Goal: Information Seeking & Learning: Learn about a topic

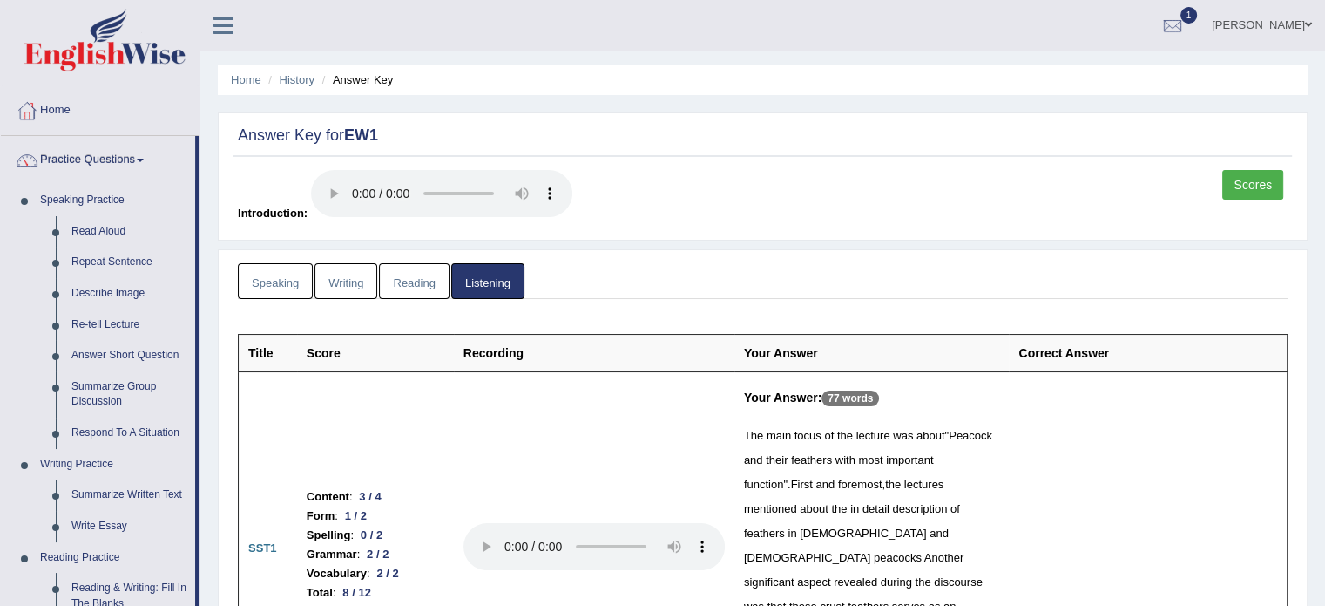
click at [422, 282] on link "Reading" at bounding box center [414, 281] width 70 height 36
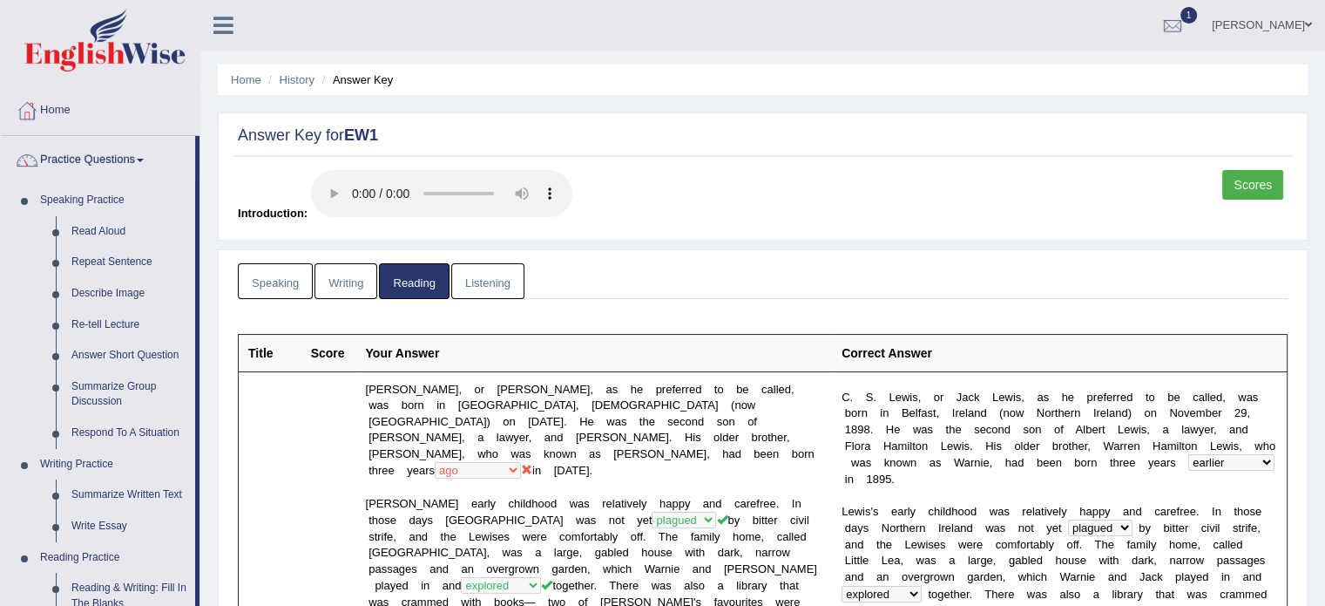
click at [271, 274] on link "Speaking" at bounding box center [275, 281] width 75 height 36
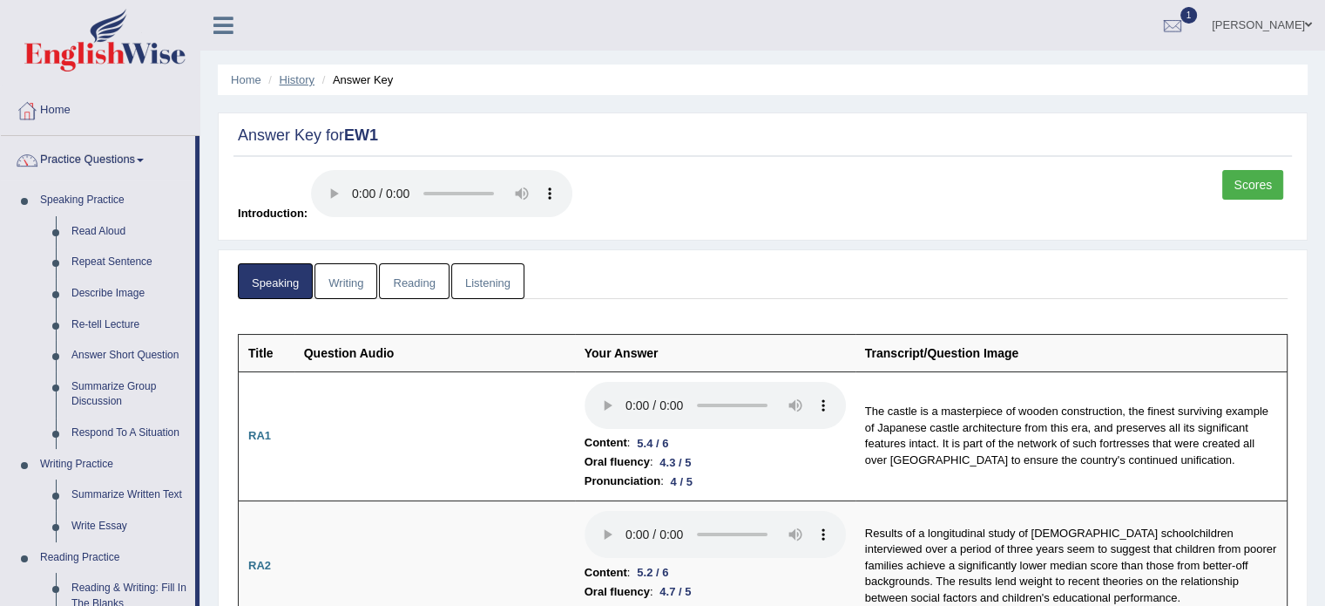
click at [284, 78] on link "History" at bounding box center [297, 79] width 35 height 13
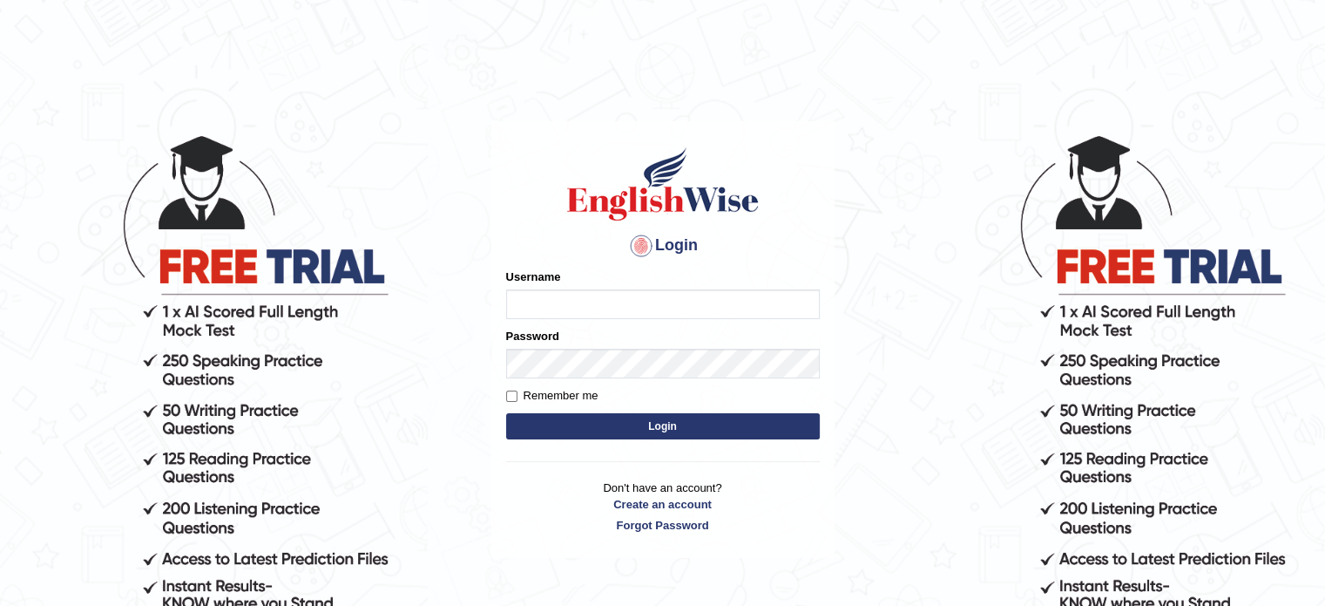
type input "sultana2020"
click at [603, 426] on button "Login" at bounding box center [663, 426] width 314 height 26
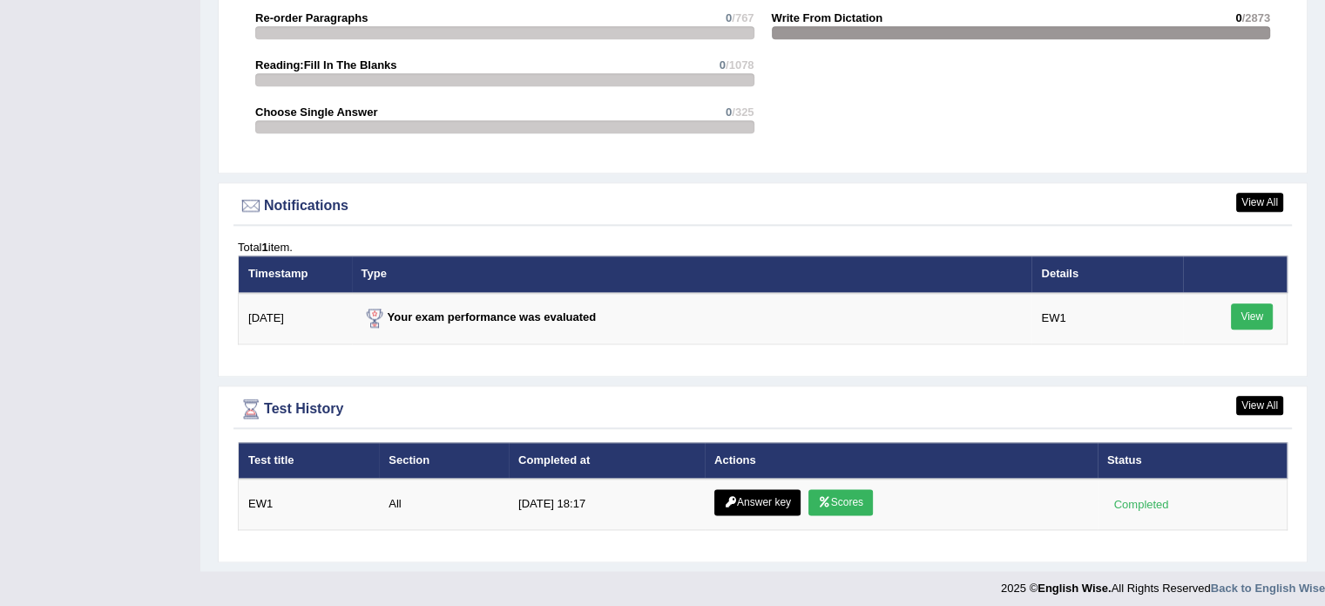
scroll to position [2063, 0]
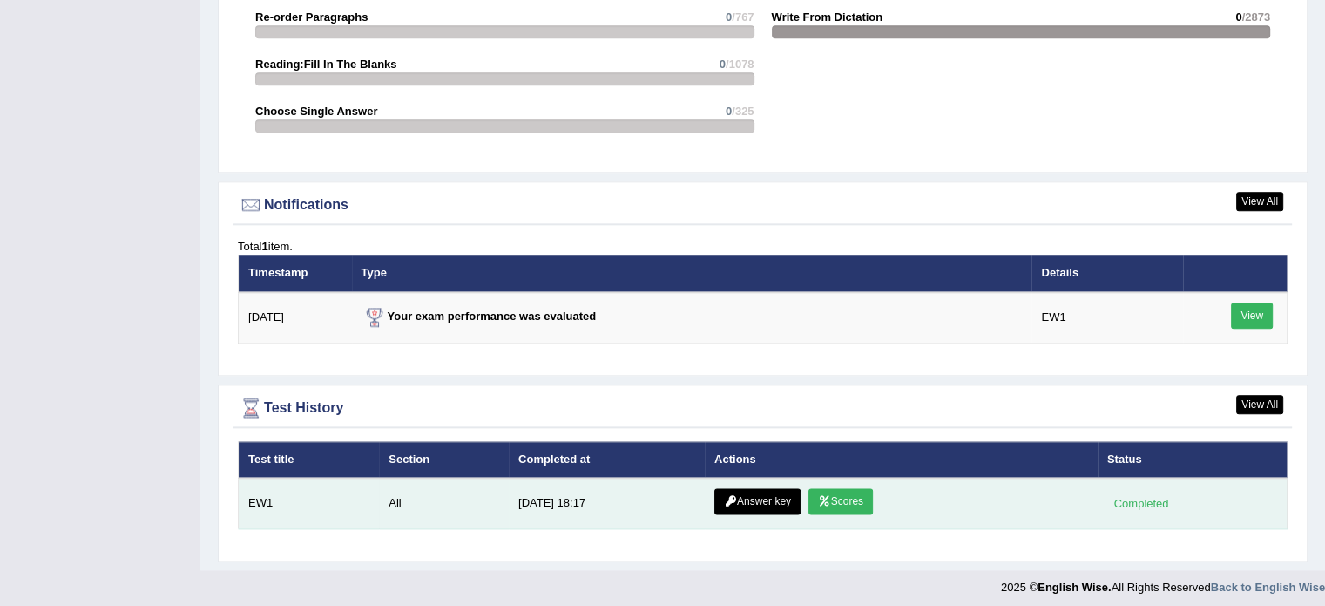
click at [843, 491] on link "Scores" at bounding box center [841, 501] width 64 height 26
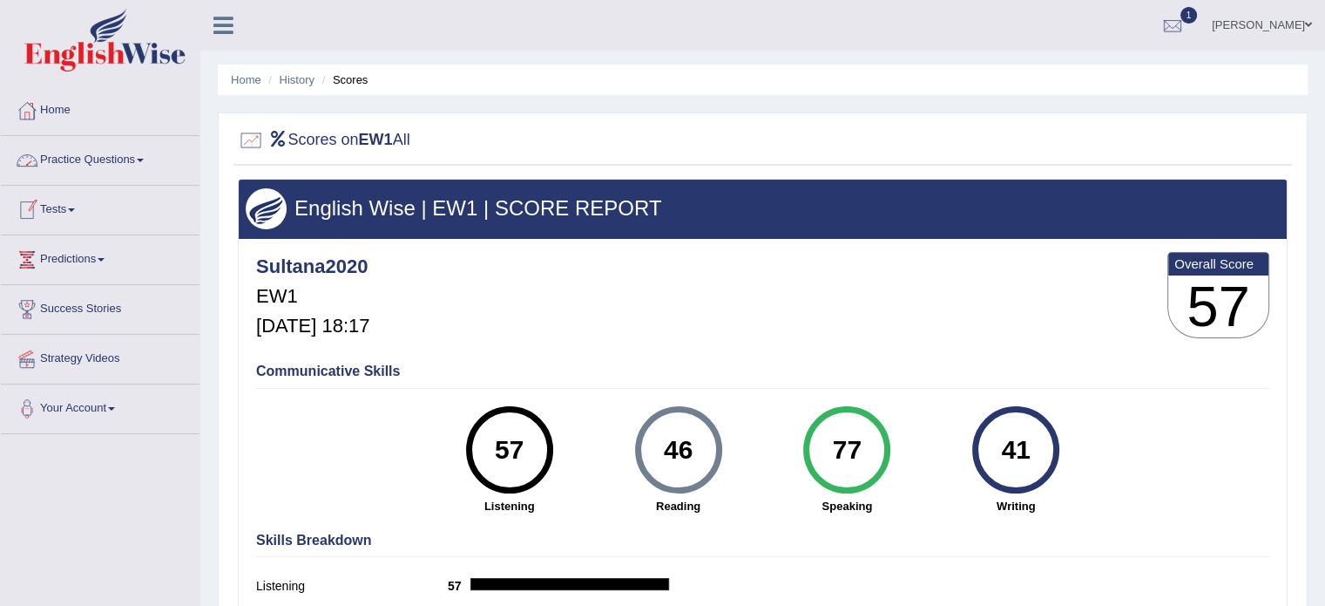
click at [85, 152] on link "Practice Questions" at bounding box center [100, 158] width 199 height 44
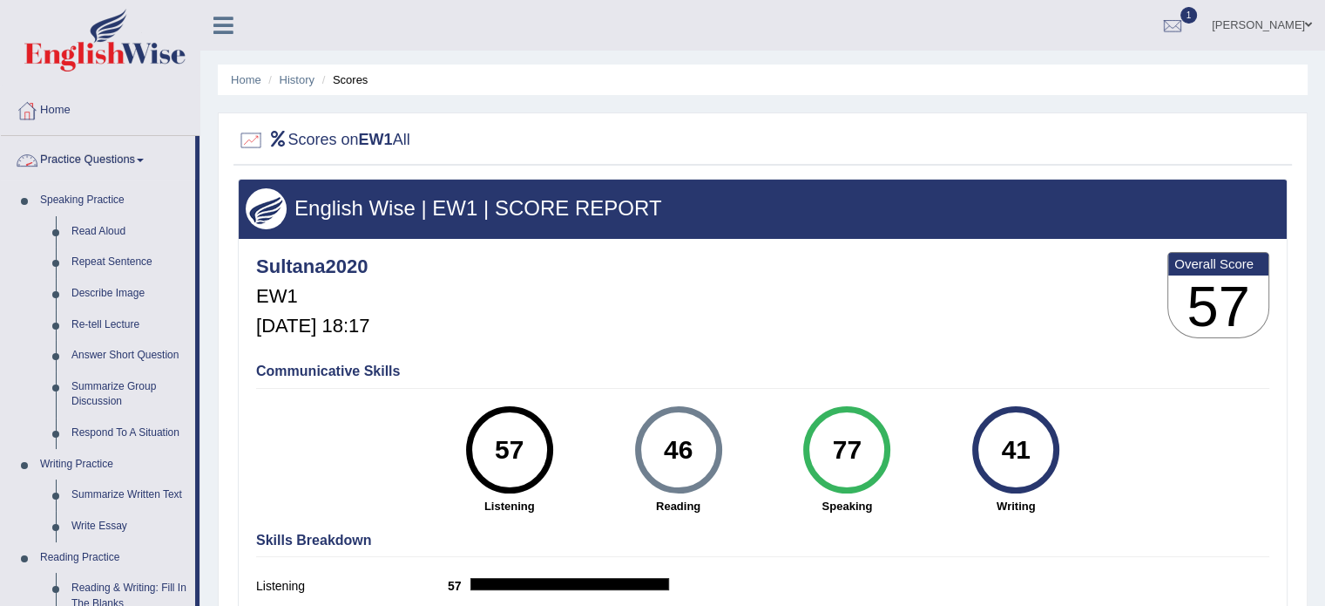
click at [94, 157] on link "Practice Questions" at bounding box center [98, 158] width 194 height 44
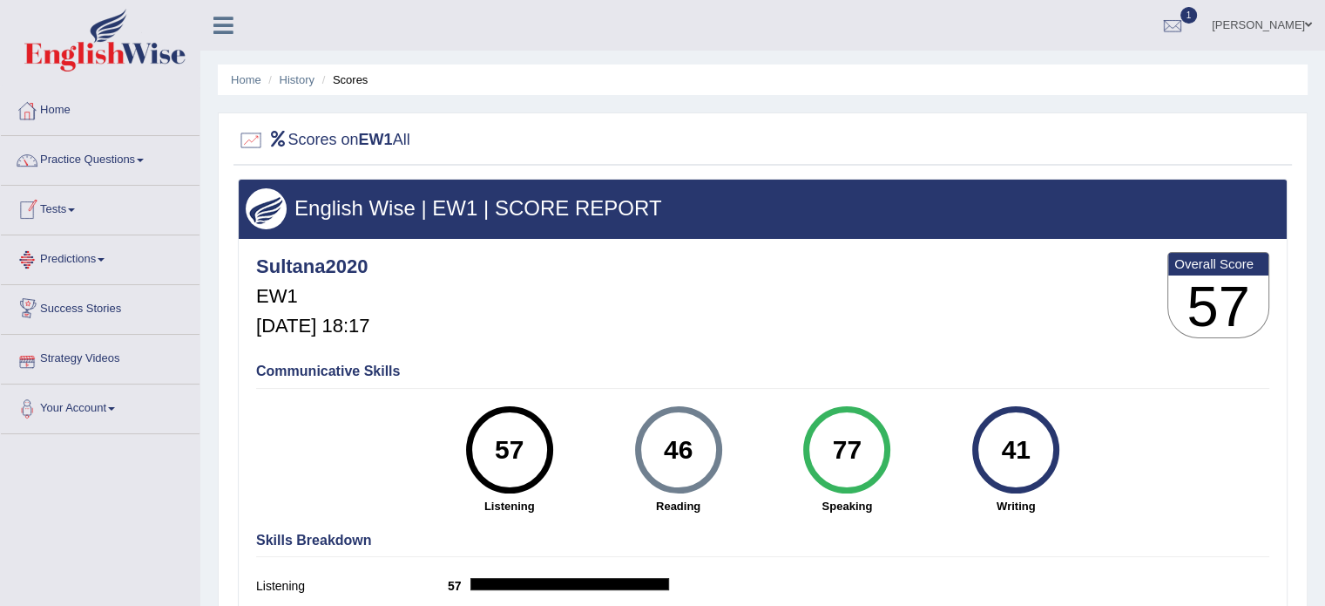
click at [78, 214] on link "Tests" at bounding box center [100, 208] width 199 height 44
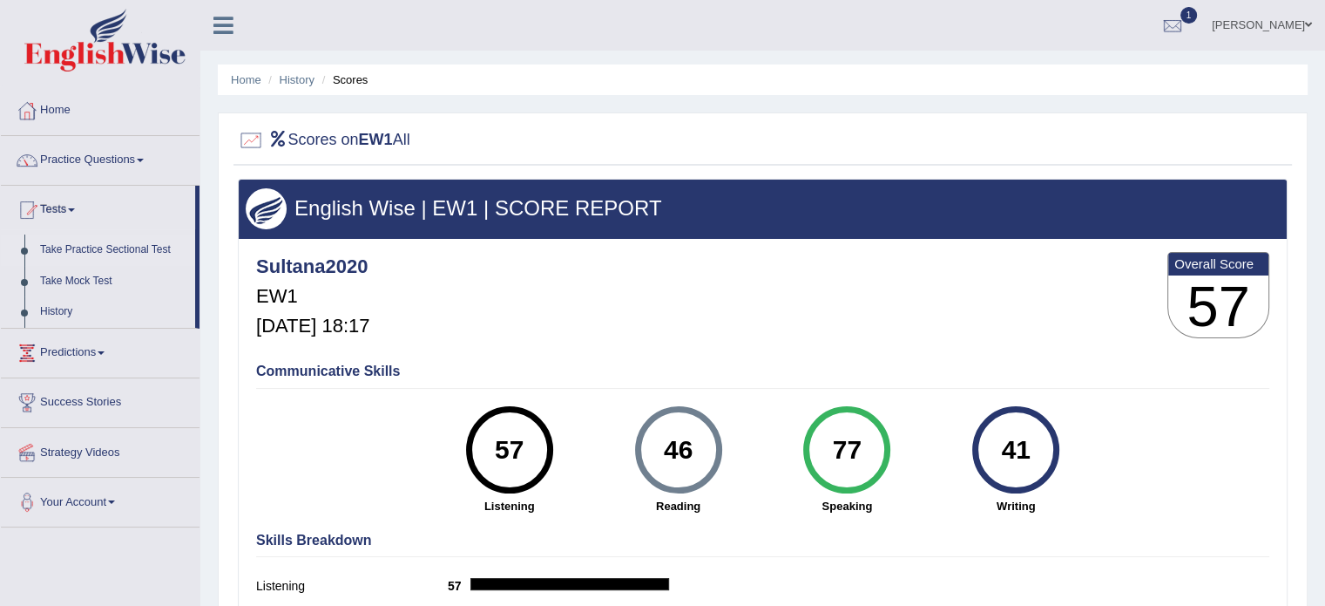
click at [100, 250] on link "Take Practice Sectional Test" at bounding box center [113, 249] width 163 height 31
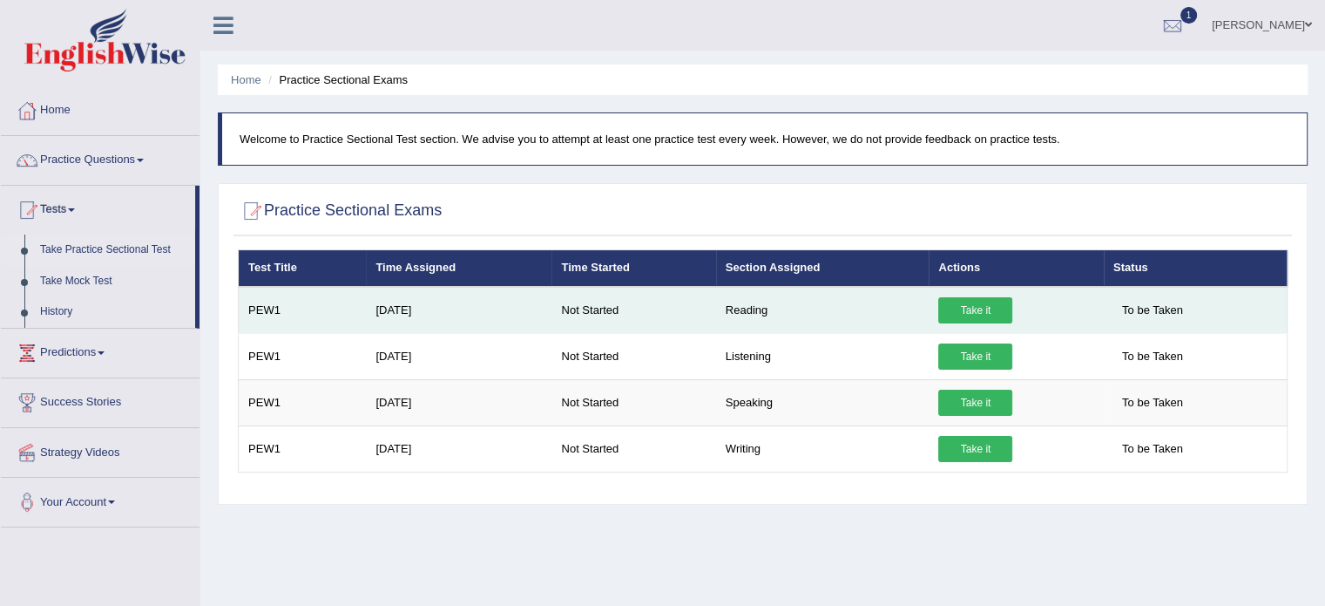
click at [977, 305] on link "Take it" at bounding box center [975, 310] width 74 height 26
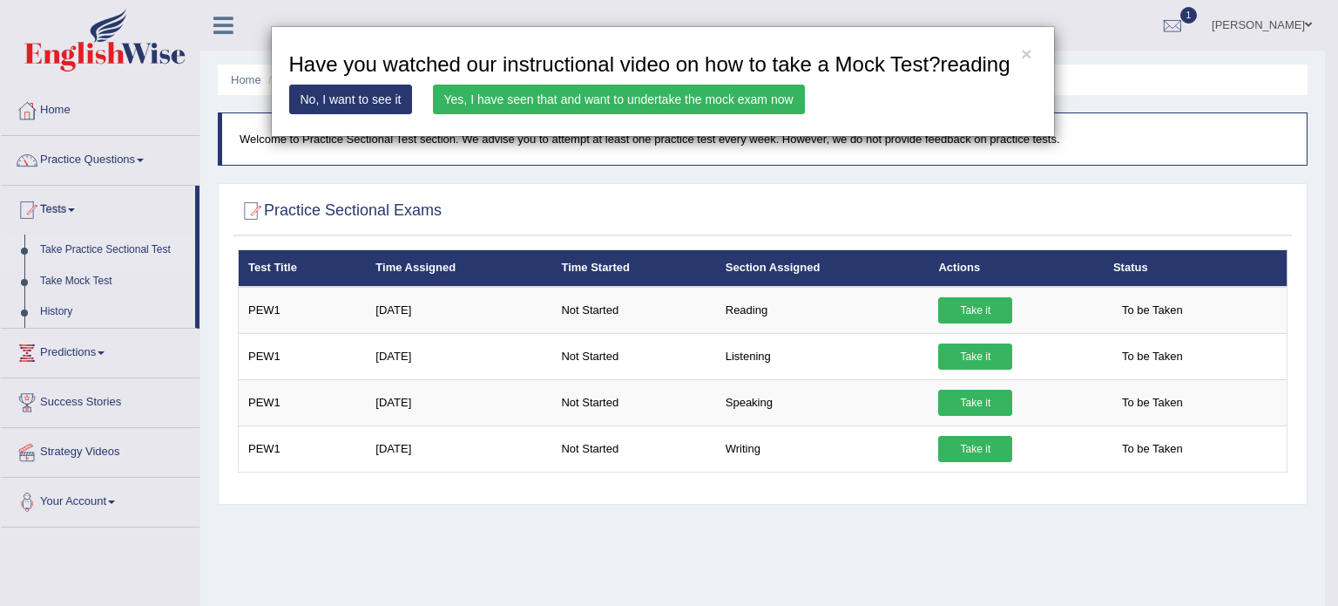
click at [516, 97] on link "Yes, I have seen that and want to undertake the mock exam now" at bounding box center [619, 100] width 372 height 30
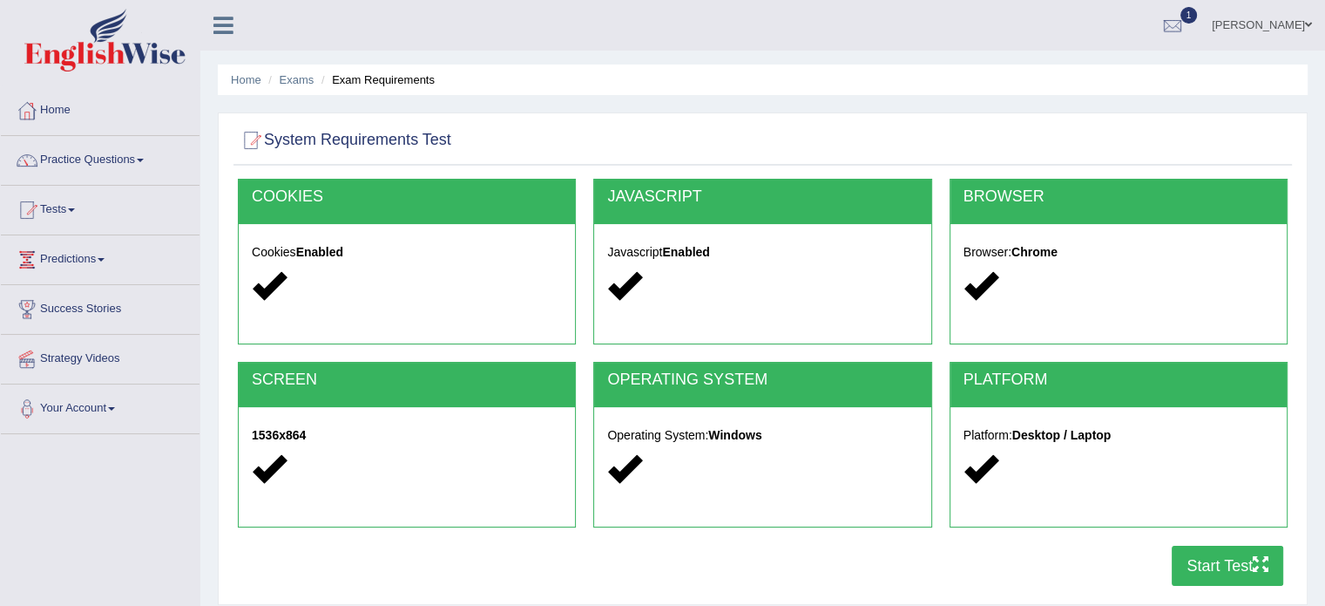
scroll to position [309, 0]
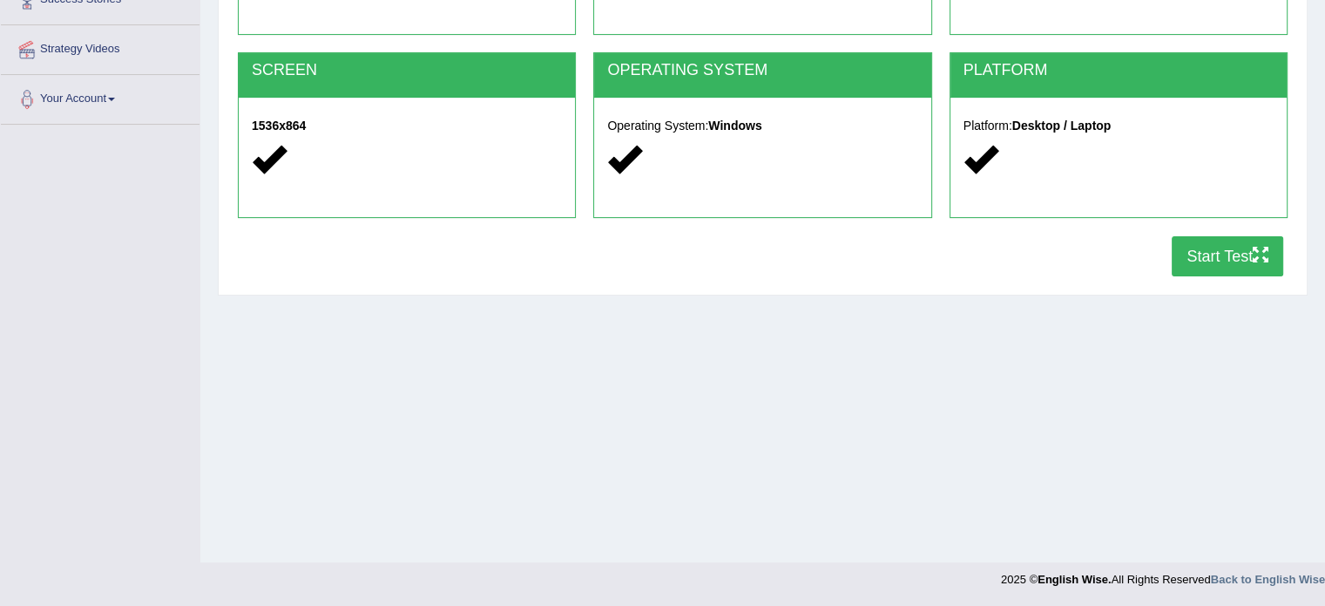
click at [1219, 254] on button "Start Test" at bounding box center [1228, 256] width 112 height 40
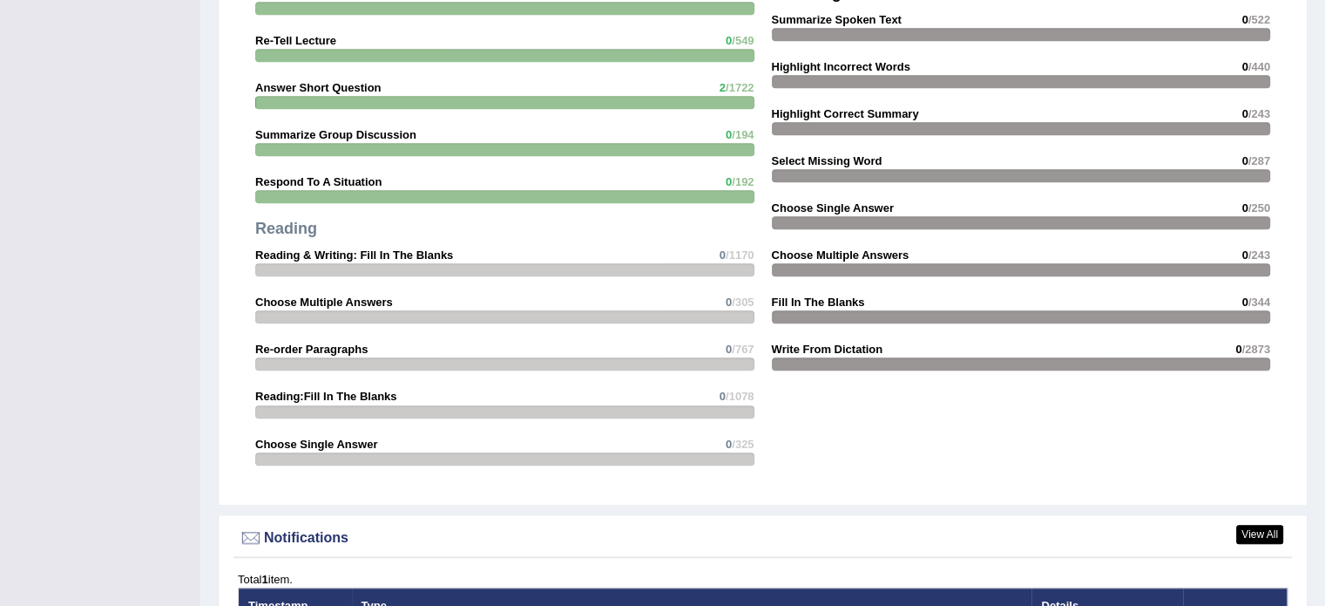
scroll to position [1988, 0]
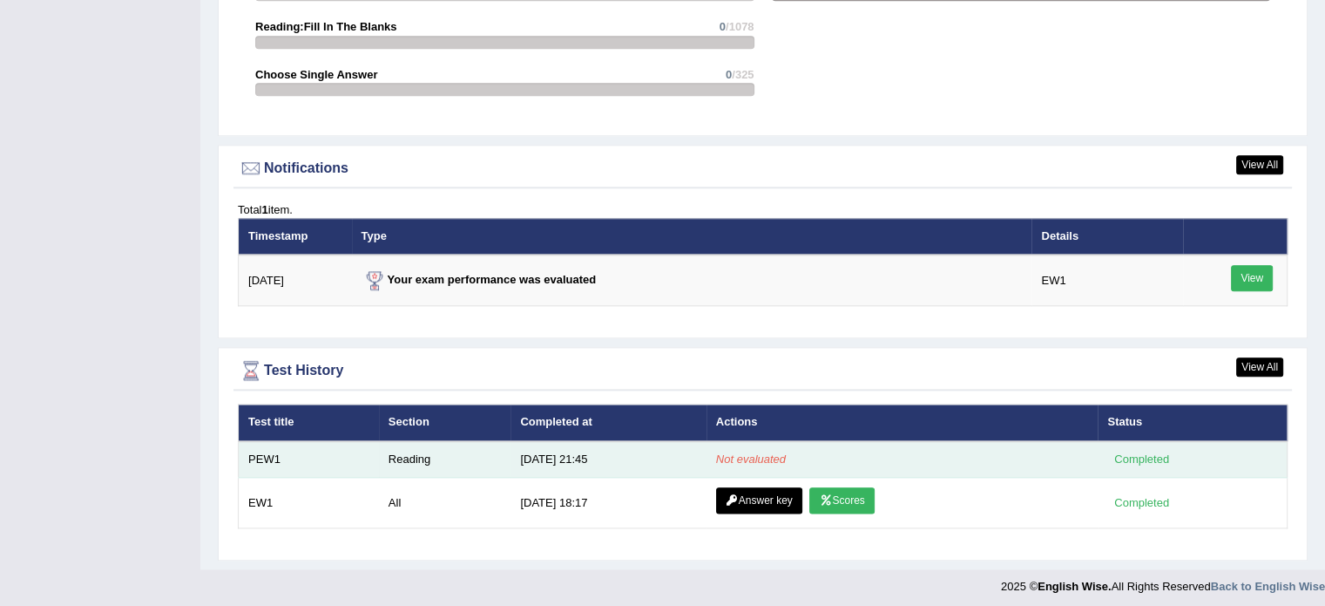
click at [755, 453] on em "Not evaluated" at bounding box center [751, 458] width 70 height 13
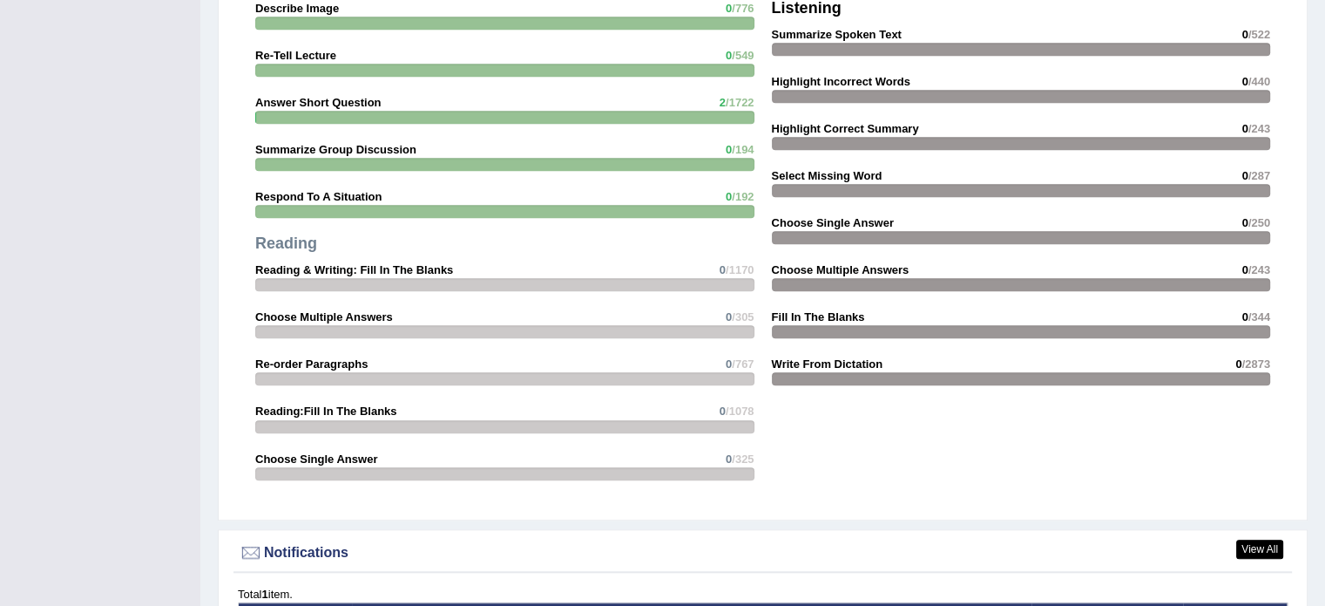
scroll to position [1581, 0]
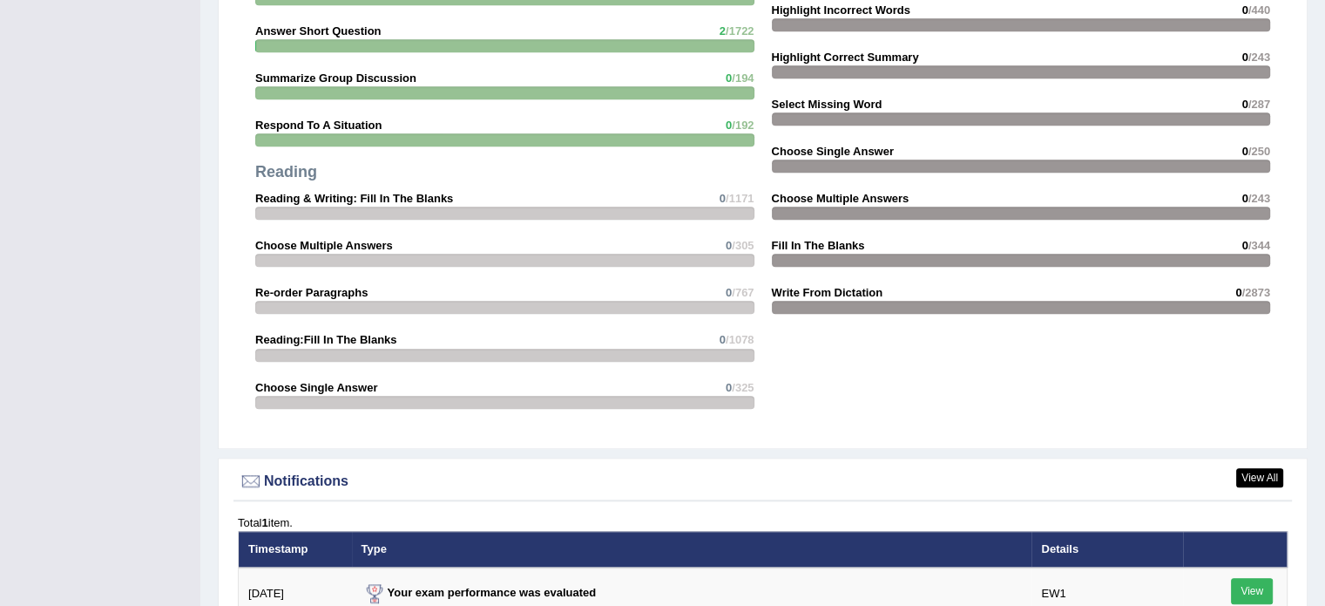
scroll to position [1675, 0]
